Goal: Use online tool/utility: Utilize a website feature to perform a specific function

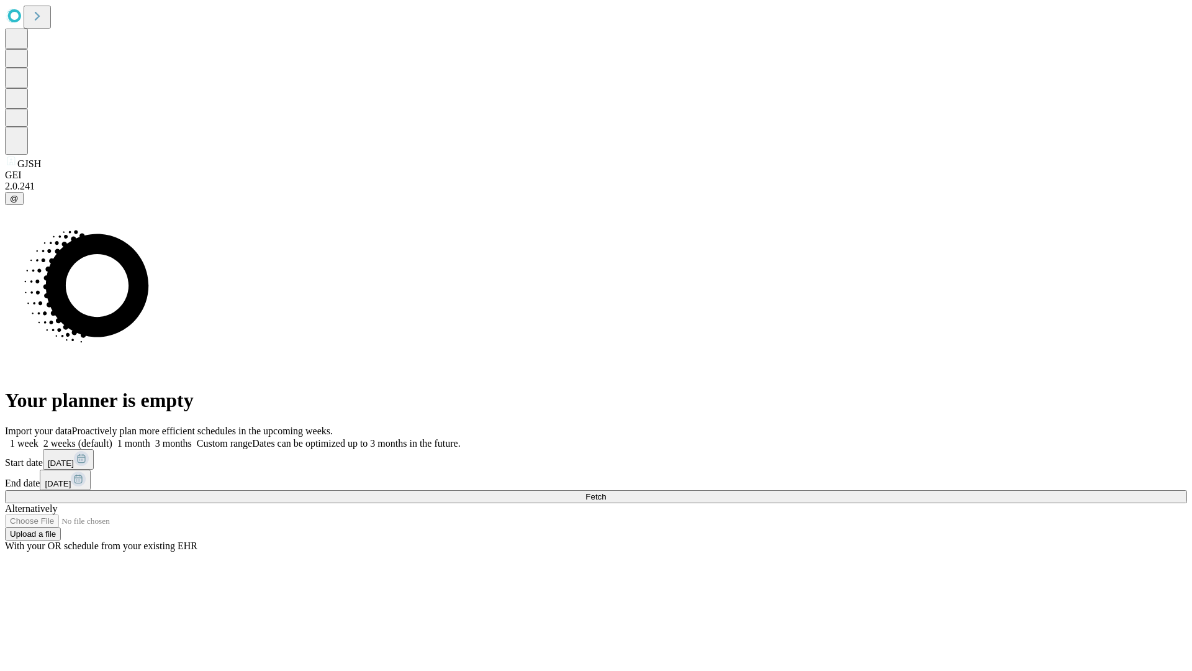
click at [606, 492] on span "Fetch" at bounding box center [596, 496] width 20 height 9
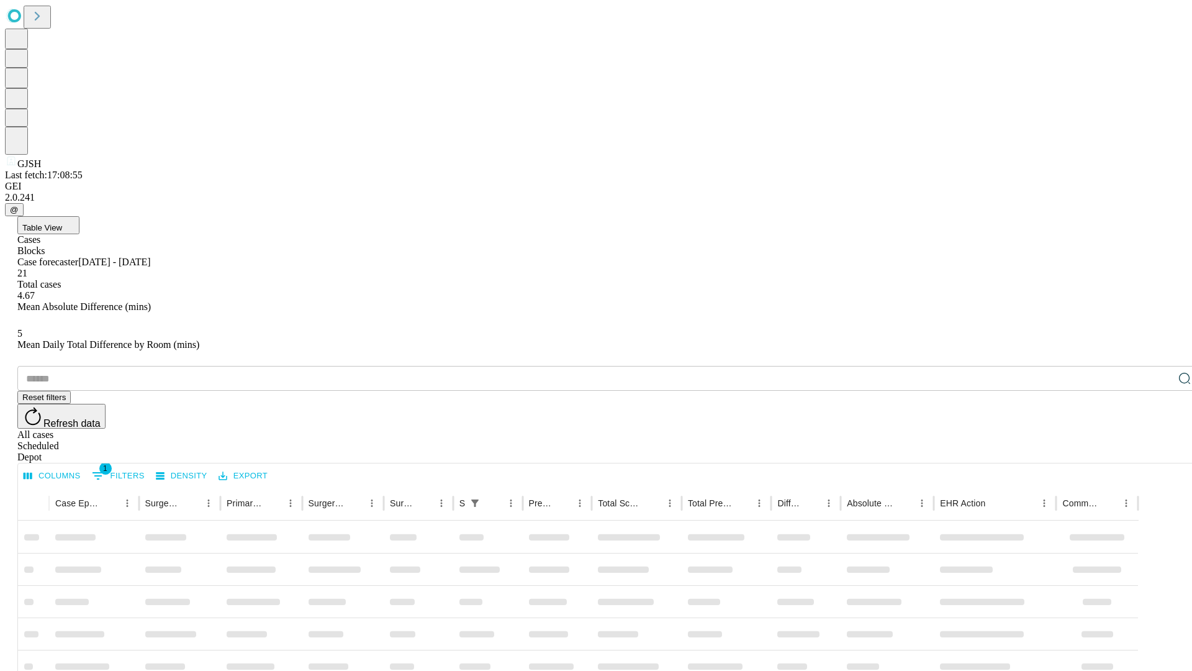
click at [62, 223] on span "Table View" at bounding box center [42, 227] width 40 height 9
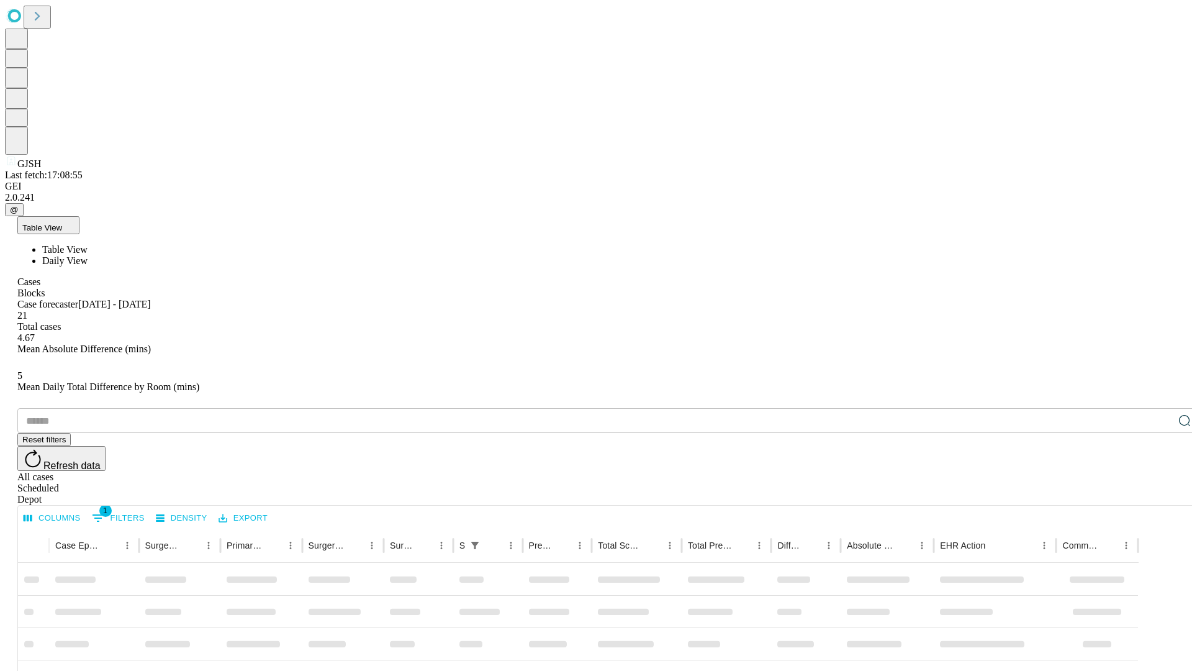
click at [88, 255] on span "Daily View" at bounding box center [64, 260] width 45 height 11
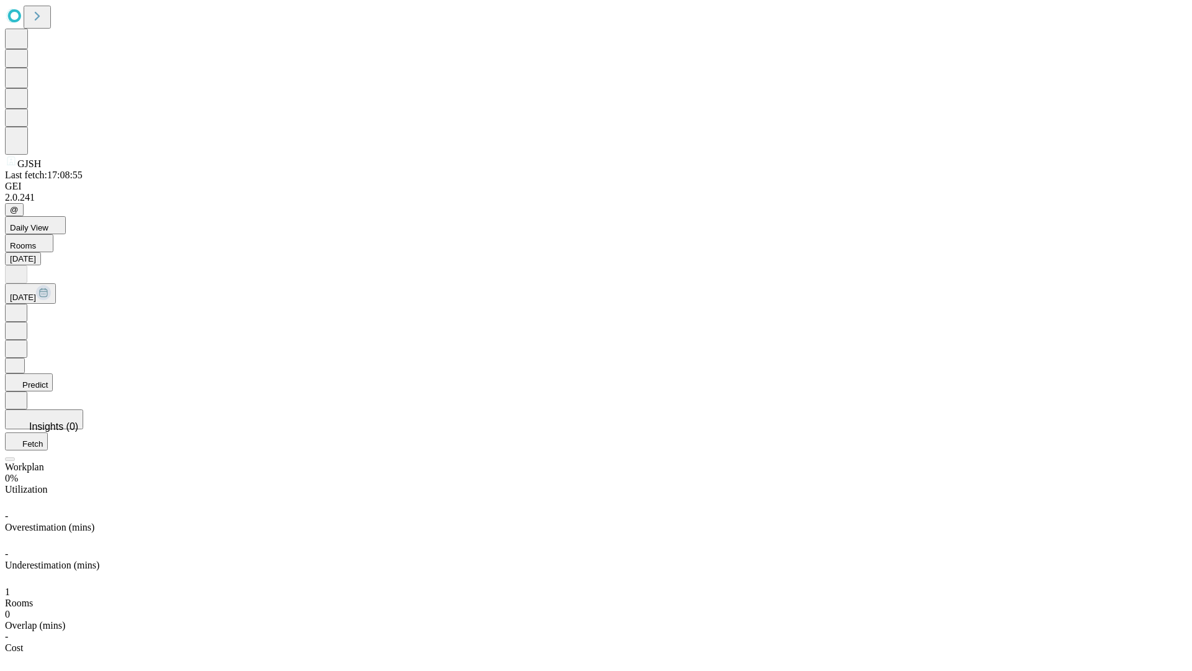
click at [53, 373] on button "Predict" at bounding box center [29, 382] width 48 height 18
